Goal: Task Accomplishment & Management: Manage account settings

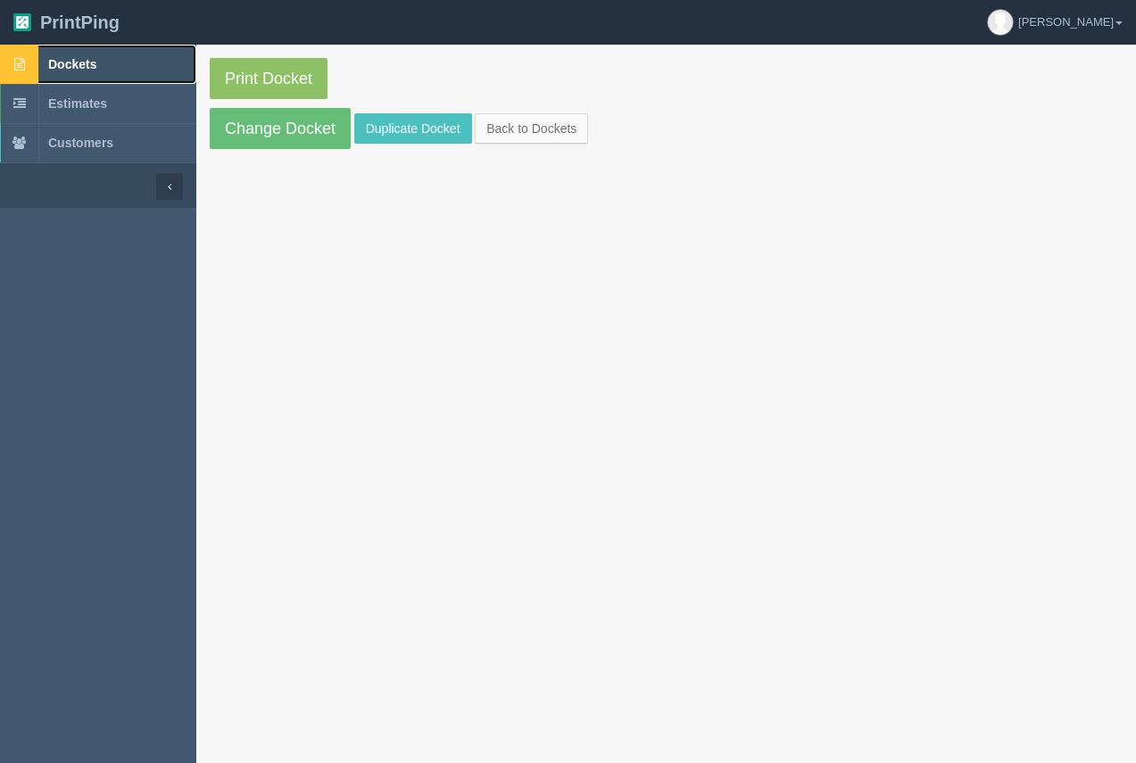
click at [73, 65] on span "Dockets" at bounding box center [72, 64] width 48 height 14
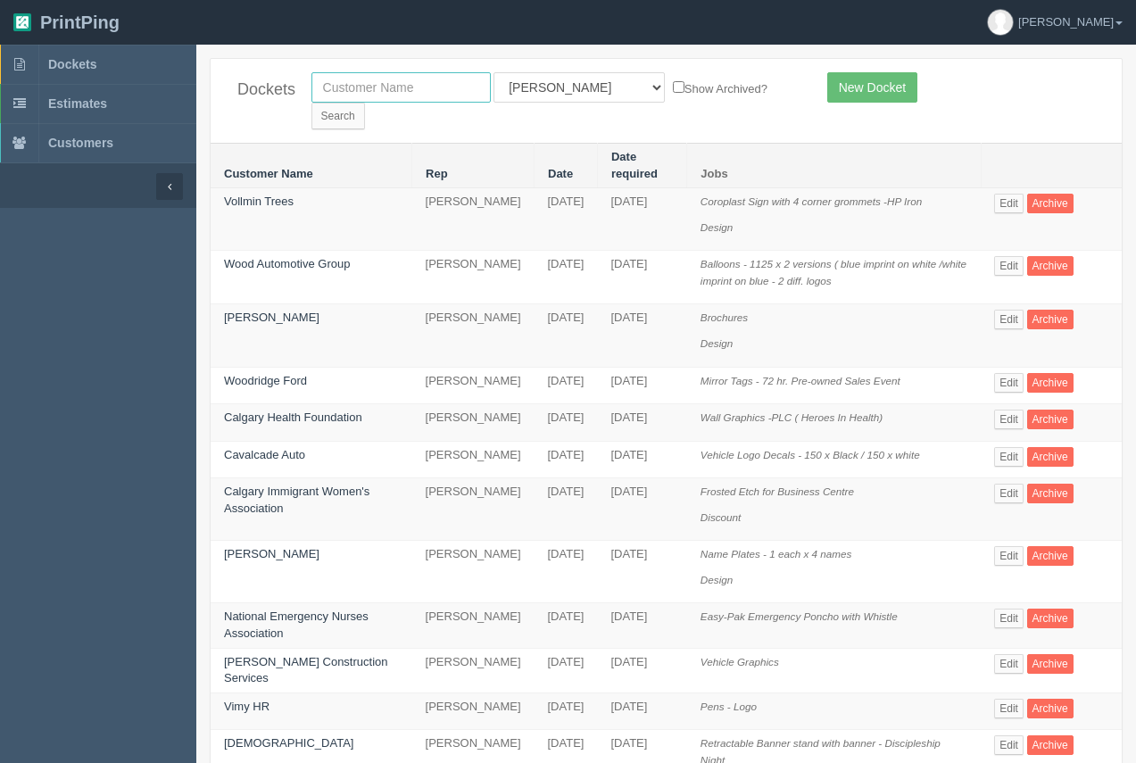
click at [482, 88] on input "text" at bounding box center [401, 87] width 179 height 30
type input "[PERSON_NAME]"
click at [365, 103] on input "Search" at bounding box center [339, 116] width 54 height 27
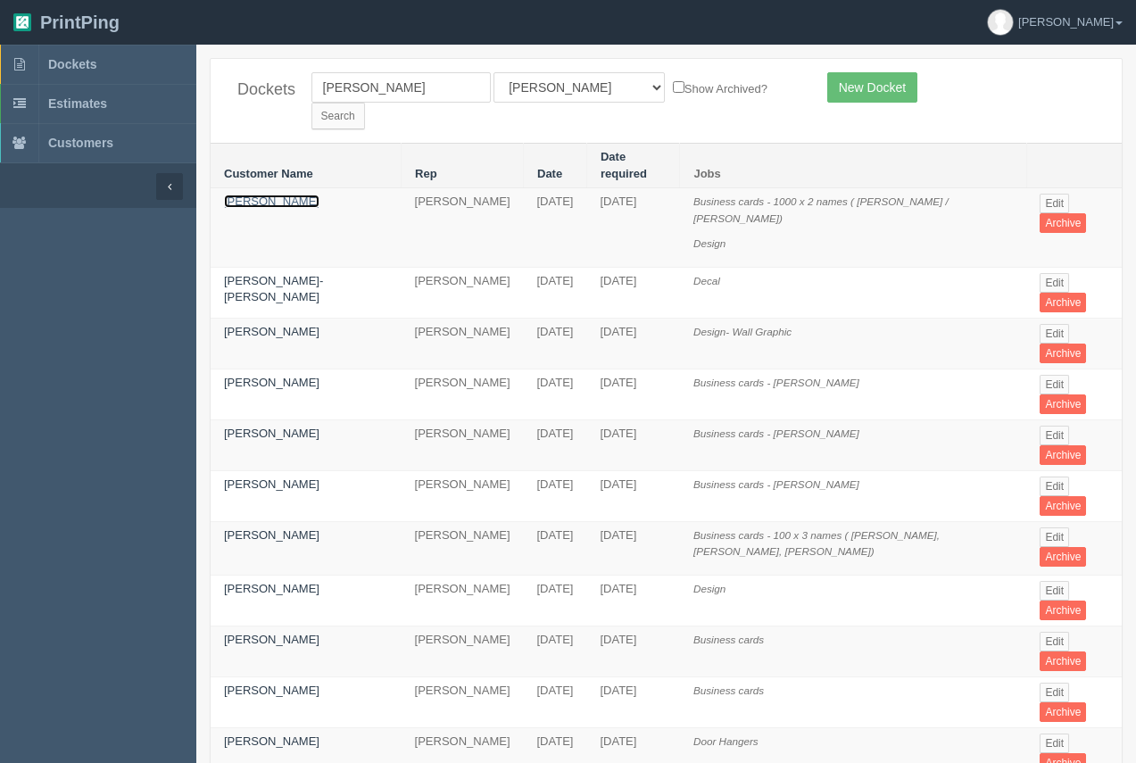
click at [268, 195] on link "[PERSON_NAME]" at bounding box center [272, 201] width 96 height 13
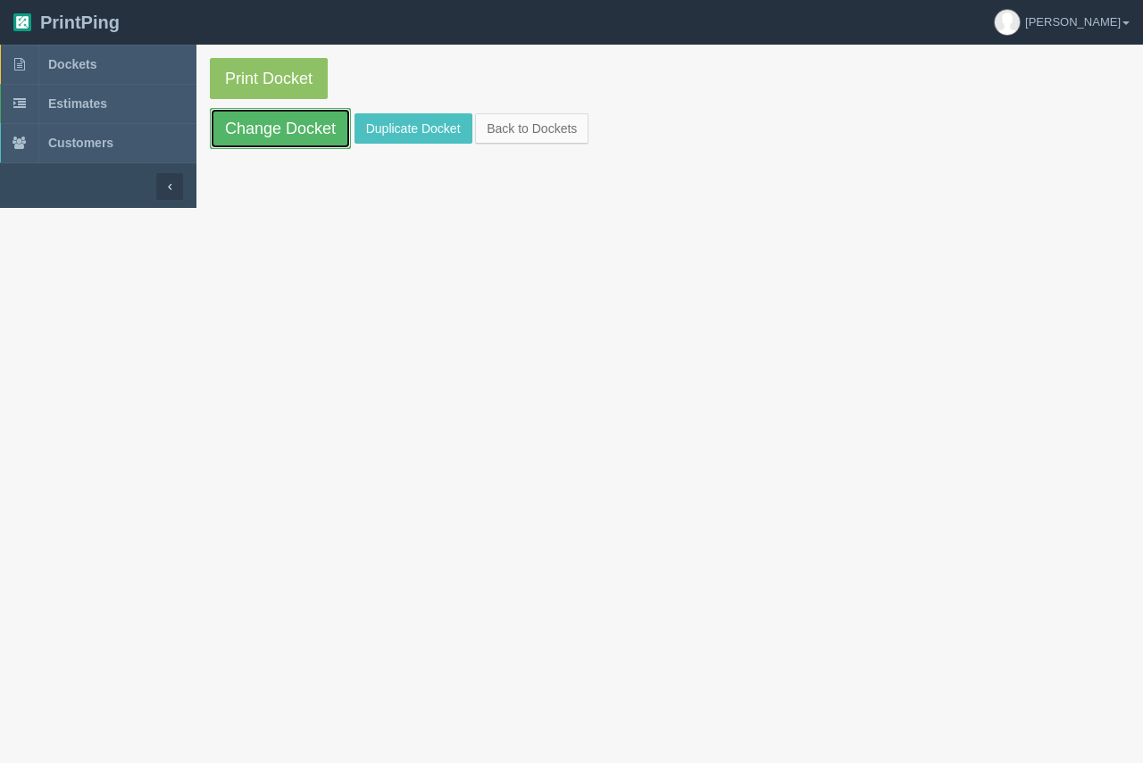
click at [279, 138] on link "Change Docket" at bounding box center [280, 128] width 141 height 41
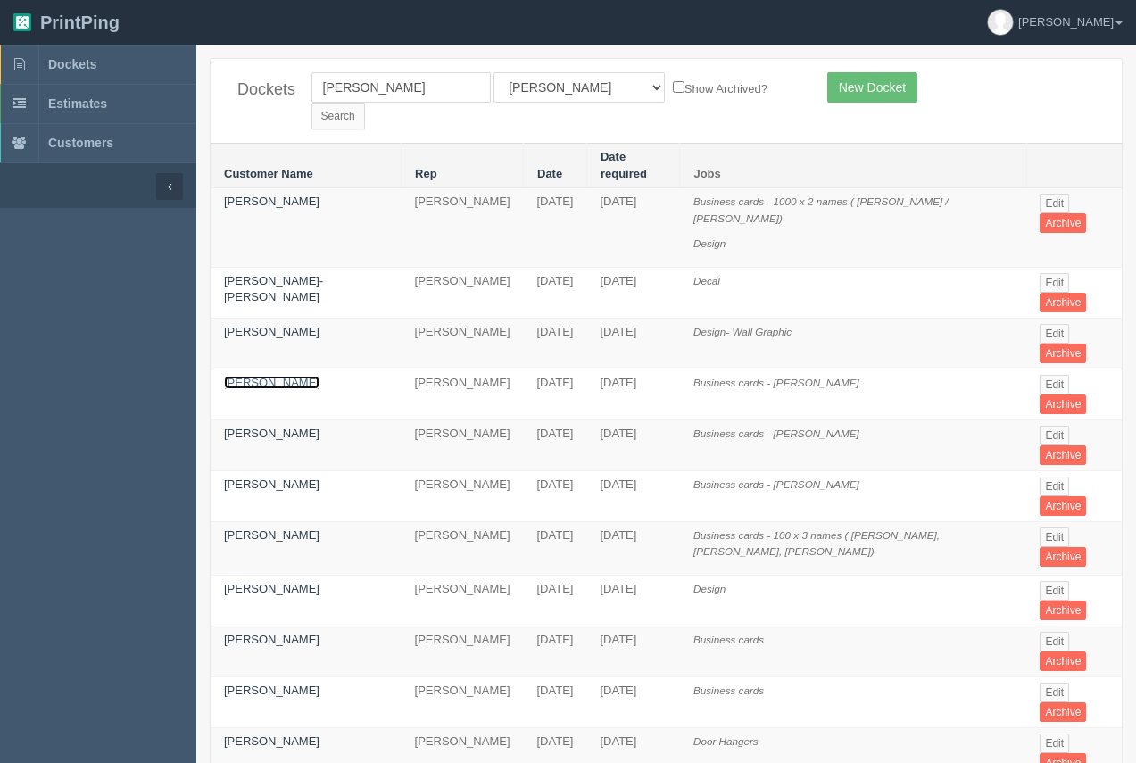
click at [263, 376] on link "[PERSON_NAME]" at bounding box center [272, 382] width 96 height 13
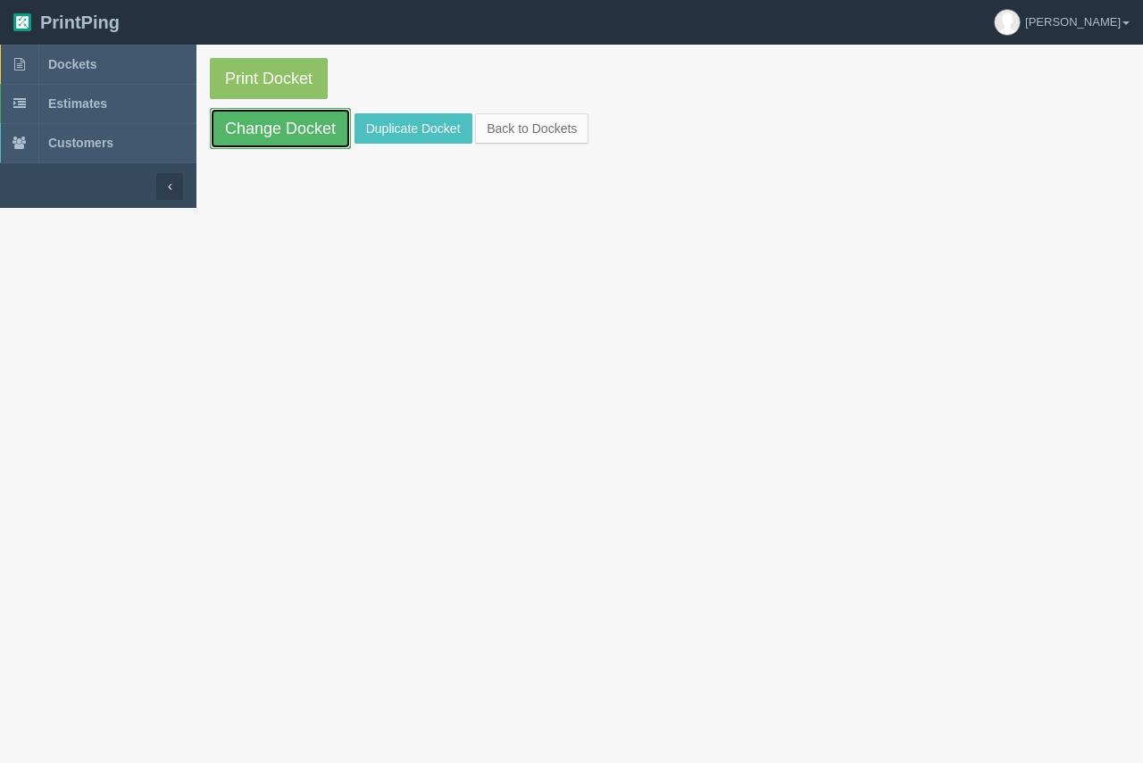
click at [268, 138] on link "Change Docket" at bounding box center [280, 128] width 141 height 41
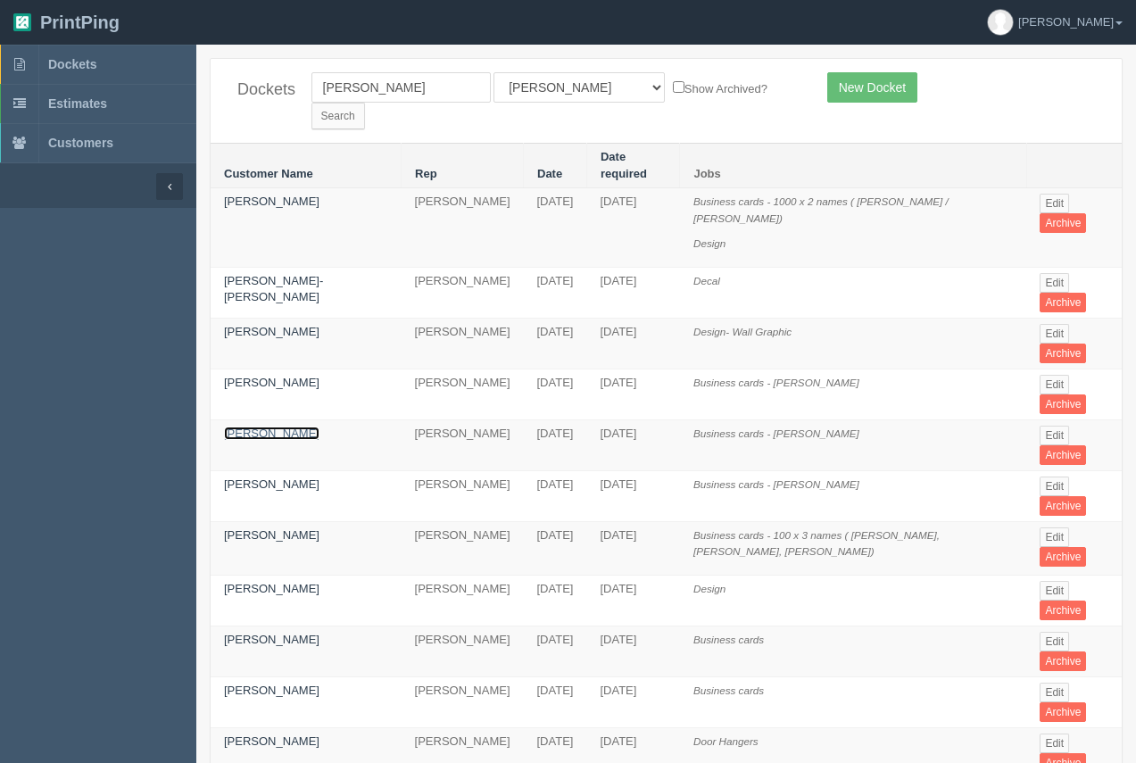
click at [269, 427] on link "[PERSON_NAME]" at bounding box center [272, 433] width 96 height 13
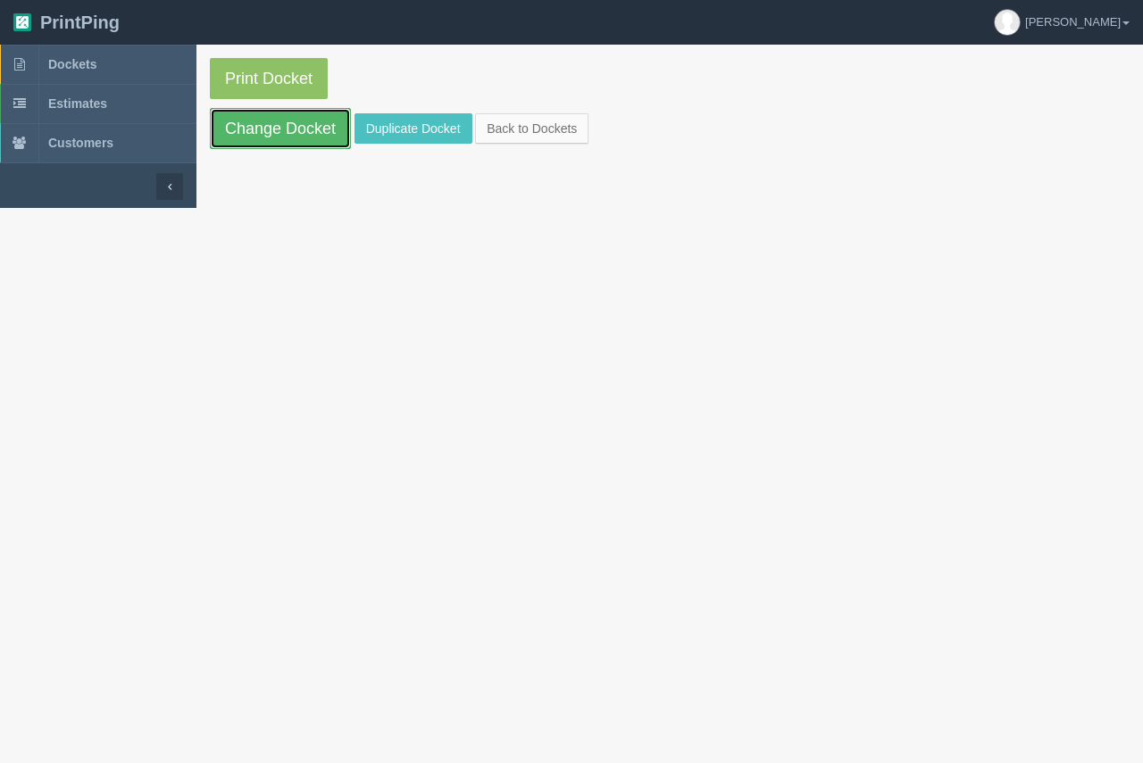
click at [285, 137] on link "Change Docket" at bounding box center [280, 128] width 141 height 41
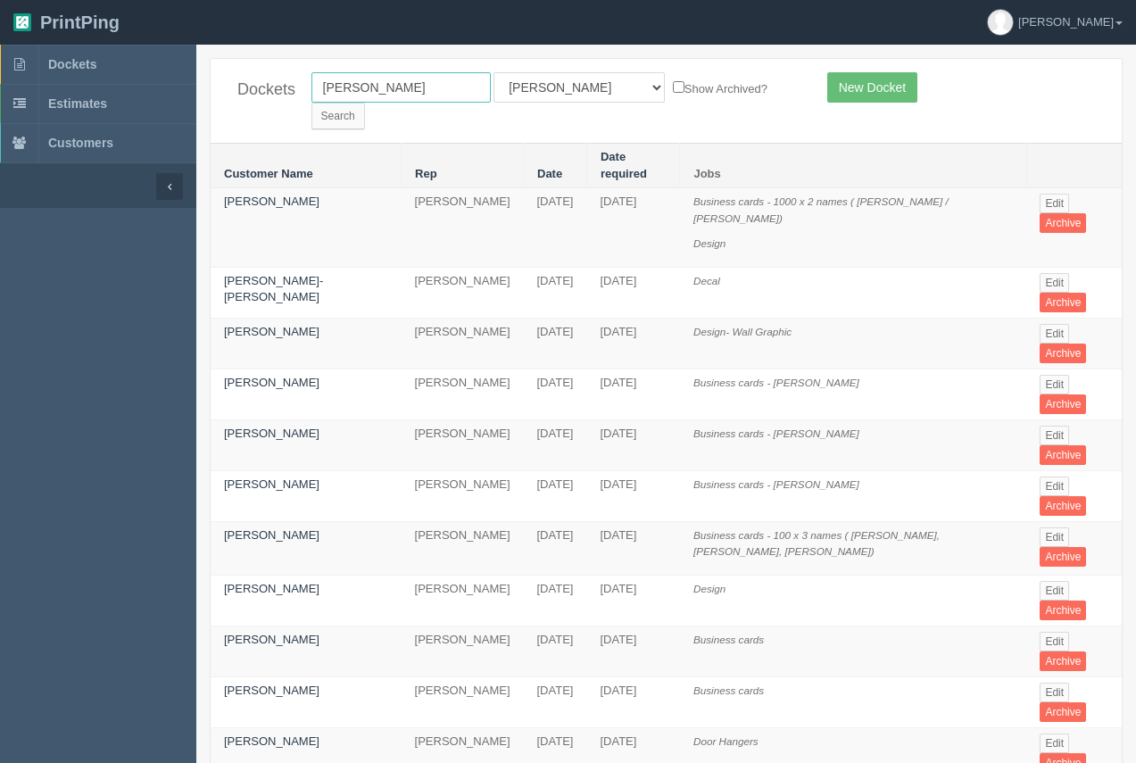
drag, startPoint x: 358, startPoint y: 80, endPoint x: 287, endPoint y: 83, distance: 71.5
click at [287, 83] on div "Dockets [PERSON_NAME] All Users [PERSON_NAME] Test 1 [PERSON_NAME] [PERSON_NAME…" at bounding box center [666, 101] width 911 height 84
type input "cam industrial"
click at [737, 101] on form "cam industrial All Users [PERSON_NAME] Test 1 [PERSON_NAME] [PERSON_NAME] [PERS…" at bounding box center [556, 100] width 489 height 57
click at [365, 103] on input "Search" at bounding box center [339, 116] width 54 height 27
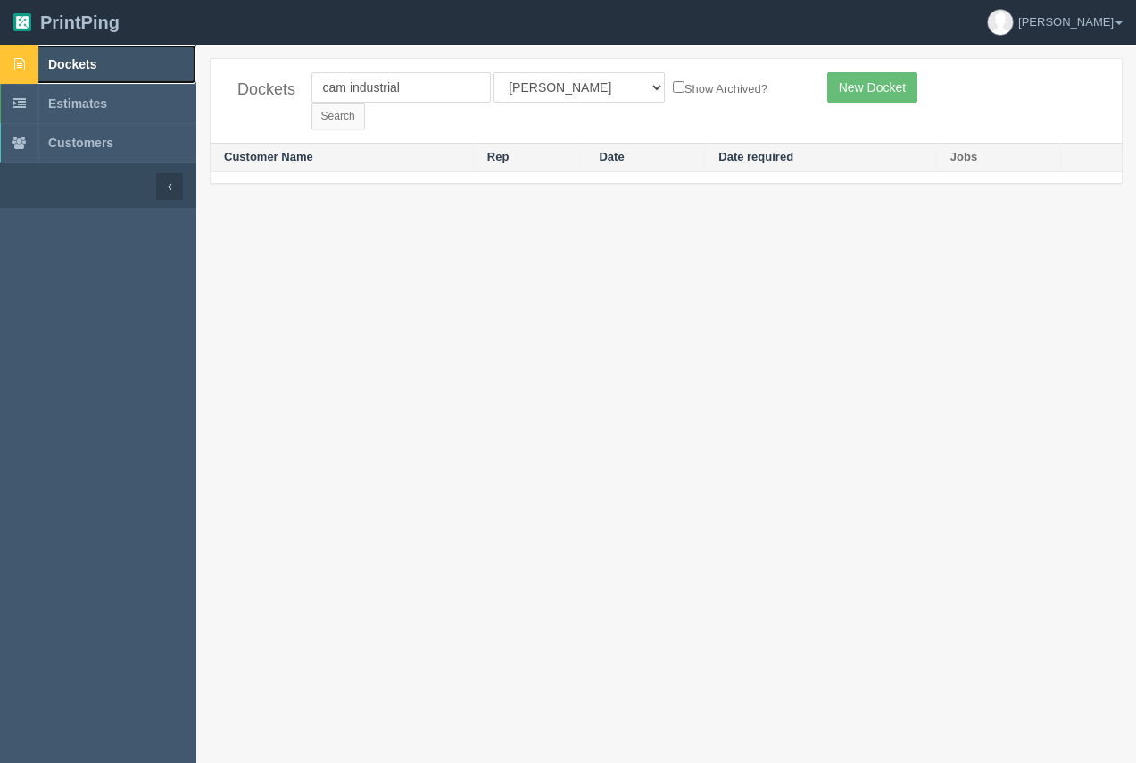
click at [44, 61] on link "Dockets" at bounding box center [98, 64] width 196 height 39
